Goal: Task Accomplishment & Management: Complete application form

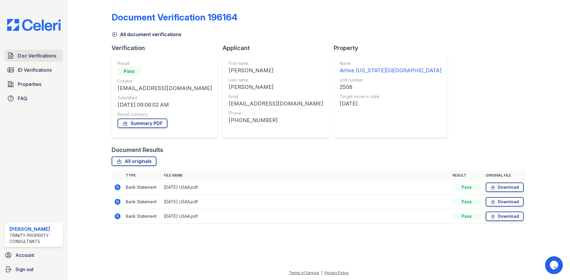
click at [49, 54] on span "Doc Verifications" at bounding box center [37, 55] width 38 height 7
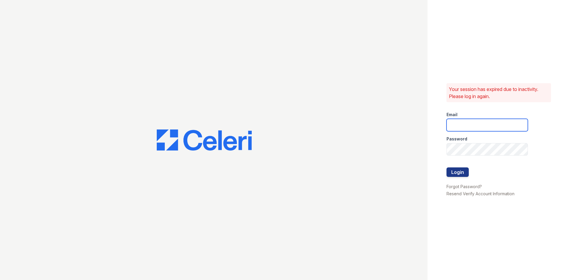
type input "[EMAIL_ADDRESS][DOMAIN_NAME]"
click at [461, 171] on button "Login" at bounding box center [457, 172] width 22 height 9
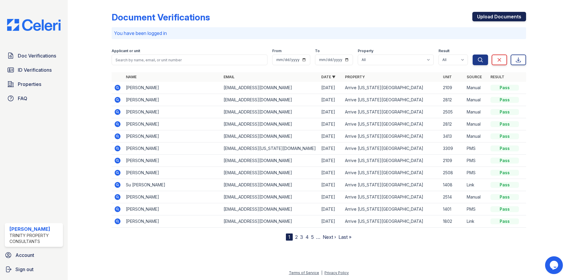
click at [520, 20] on link "Upload Documents" at bounding box center [499, 16] width 54 height 9
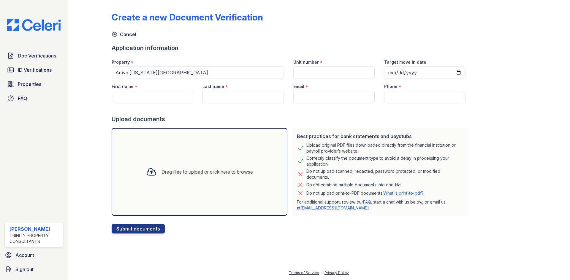
click at [176, 90] on div "First name *" at bounding box center [152, 85] width 81 height 12
click at [175, 93] on input "First name" at bounding box center [152, 97] width 81 height 12
type input "Cody"
type input "Gonsowski"
type input "[EMAIL_ADDRESS][DOMAIN_NAME]"
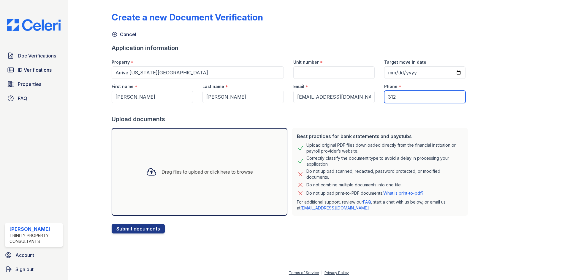
type input "3122109816"
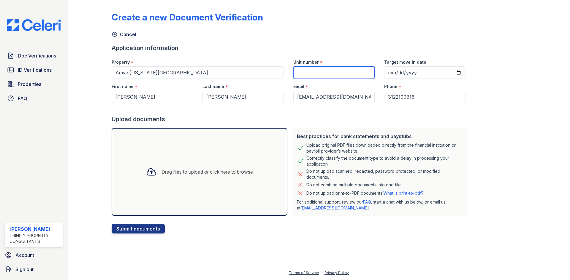
click at [343, 75] on input "Unit number" at bounding box center [333, 72] width 81 height 12
type input "3"
type input "4605"
click at [211, 162] on div "Drag files to upload or click here to browse" at bounding box center [200, 172] width 176 height 88
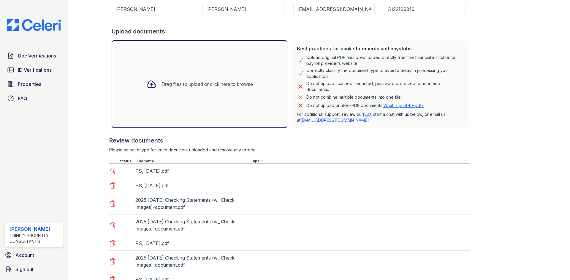
scroll to position [136, 0]
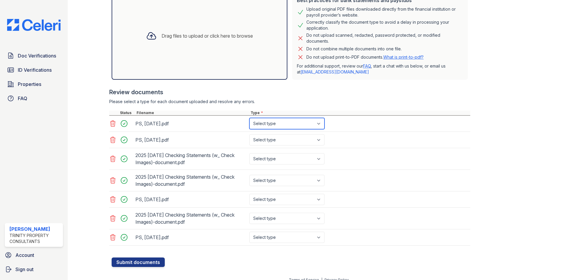
click at [295, 125] on select "Select type Paystub Bank Statement Offer Letter Tax Documents Benefit Award Let…" at bounding box center [286, 123] width 75 height 11
select select "paystub"
click at [249, 118] on select "Select type Paystub Bank Statement Offer Letter Tax Documents Benefit Award Let…" at bounding box center [286, 123] width 75 height 11
click at [291, 137] on select "Select type Paystub Bank Statement Offer Letter Tax Documents Benefit Award Let…" at bounding box center [286, 139] width 75 height 11
select select "paystub"
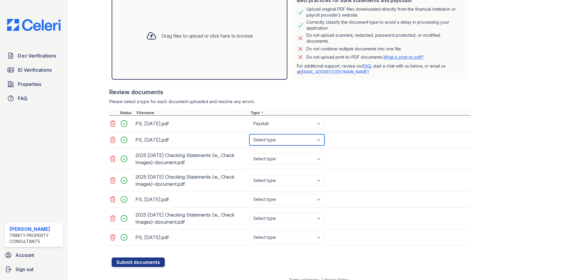
click at [249, 134] on select "Select type Paystub Bank Statement Offer Letter Tax Documents Benefit Award Let…" at bounding box center [286, 139] width 75 height 11
click at [284, 158] on select "Select type Paystub Bank Statement Offer Letter Tax Documents Benefit Award Let…" at bounding box center [286, 158] width 75 height 11
select select "bank_statement"
click at [249, 153] on select "Select type Paystub Bank Statement Offer Letter Tax Documents Benefit Award Let…" at bounding box center [286, 158] width 75 height 11
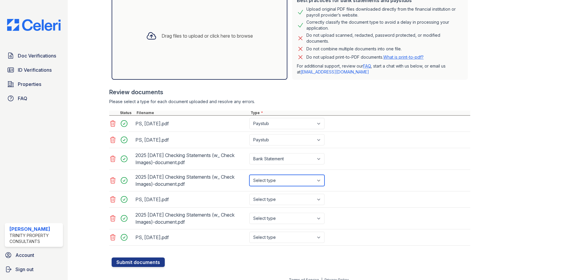
click at [282, 182] on select "Select type Paystub Bank Statement Offer Letter Tax Documents Benefit Award Let…" at bounding box center [286, 180] width 75 height 11
select select "bank_statement"
click at [249, 175] on select "Select type Paystub Bank Statement Offer Letter Tax Documents Benefit Award Let…" at bounding box center [286, 180] width 75 height 11
click at [279, 202] on select "Select type Paystub Bank Statement Offer Letter Tax Documents Benefit Award Let…" at bounding box center [286, 199] width 75 height 11
select select "paystub"
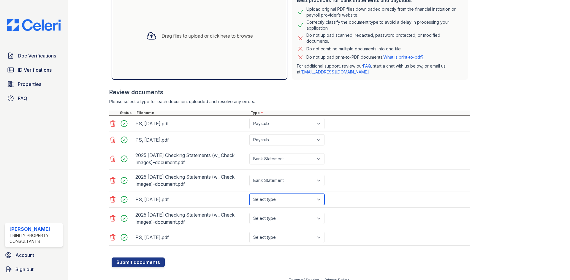
click at [249, 194] on select "Select type Paystub Bank Statement Offer Letter Tax Documents Benefit Award Let…" at bounding box center [286, 199] width 75 height 11
click at [277, 218] on select "Select type Paystub Bank Statement Offer Letter Tax Documents Benefit Award Let…" at bounding box center [286, 218] width 75 height 11
select select "bank_statement"
click at [249, 213] on select "Select type Paystub Bank Statement Offer Letter Tax Documents Benefit Award Let…" at bounding box center [286, 218] width 75 height 11
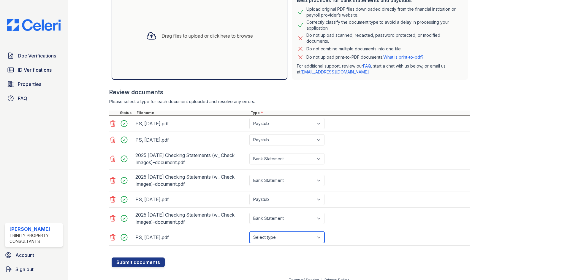
click at [271, 241] on select "Select type Paystub Bank Statement Offer Letter Tax Documents Benefit Award Let…" at bounding box center [286, 237] width 75 height 11
select select "paystub"
click at [249, 232] on select "Select type Paystub Bank Statement Offer Letter Tax Documents Benefit Award Let…" at bounding box center [286, 237] width 75 height 11
click at [158, 257] on div at bounding box center [291, 255] width 358 height 6
click at [158, 259] on button "Submit documents" at bounding box center [138, 262] width 53 height 9
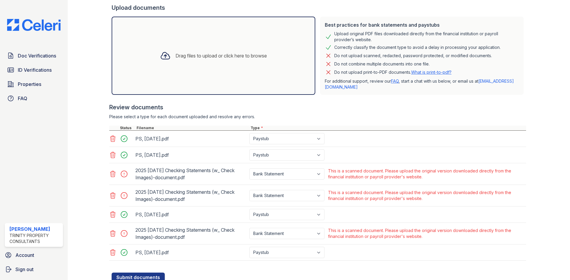
scroll to position [150, 0]
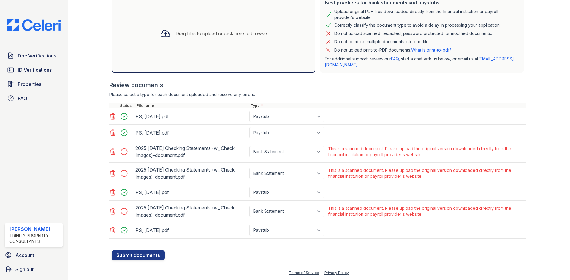
click at [113, 173] on icon at bounding box center [112, 174] width 5 height 6
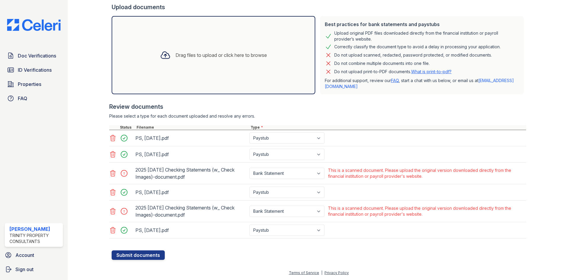
click at [112, 176] on icon at bounding box center [112, 174] width 5 height 6
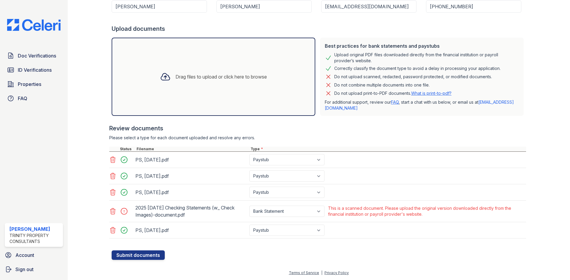
click at [110, 210] on icon at bounding box center [112, 212] width 5 height 6
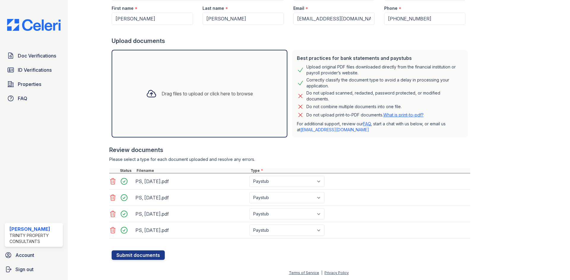
click at [128, 249] on div at bounding box center [291, 248] width 358 height 6
click at [140, 254] on button "Submit documents" at bounding box center [138, 255] width 53 height 9
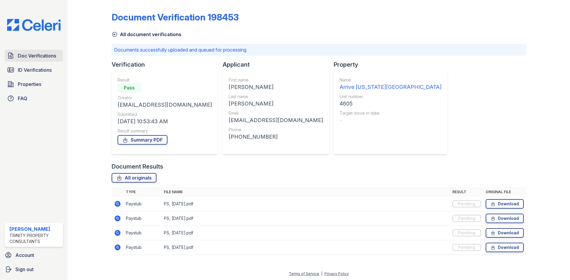
click at [41, 61] on link "Doc Verifications" at bounding box center [34, 56] width 58 height 12
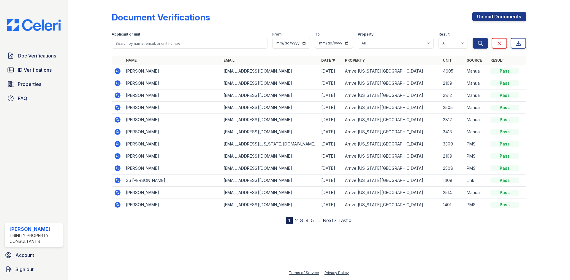
click at [117, 68] on icon at bounding box center [117, 71] width 7 height 7
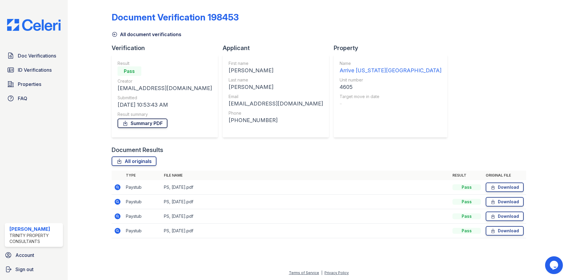
click at [133, 125] on link "Summary PDF" at bounding box center [142, 123] width 50 height 9
